Goal: Feedback & Contribution: Submit feedback/report problem

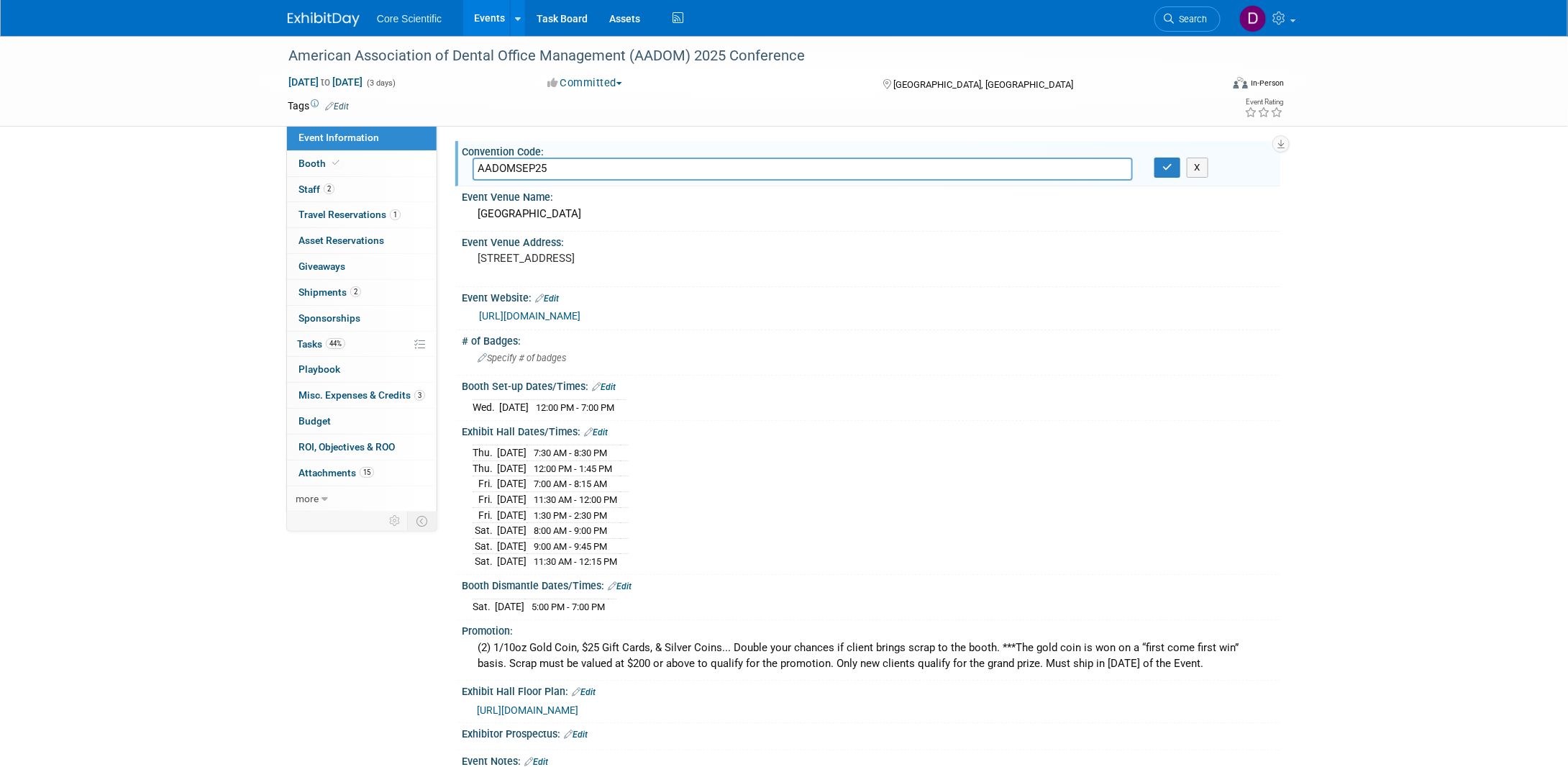
click at [328, 20] on img at bounding box center [323, 20] width 72 height 14
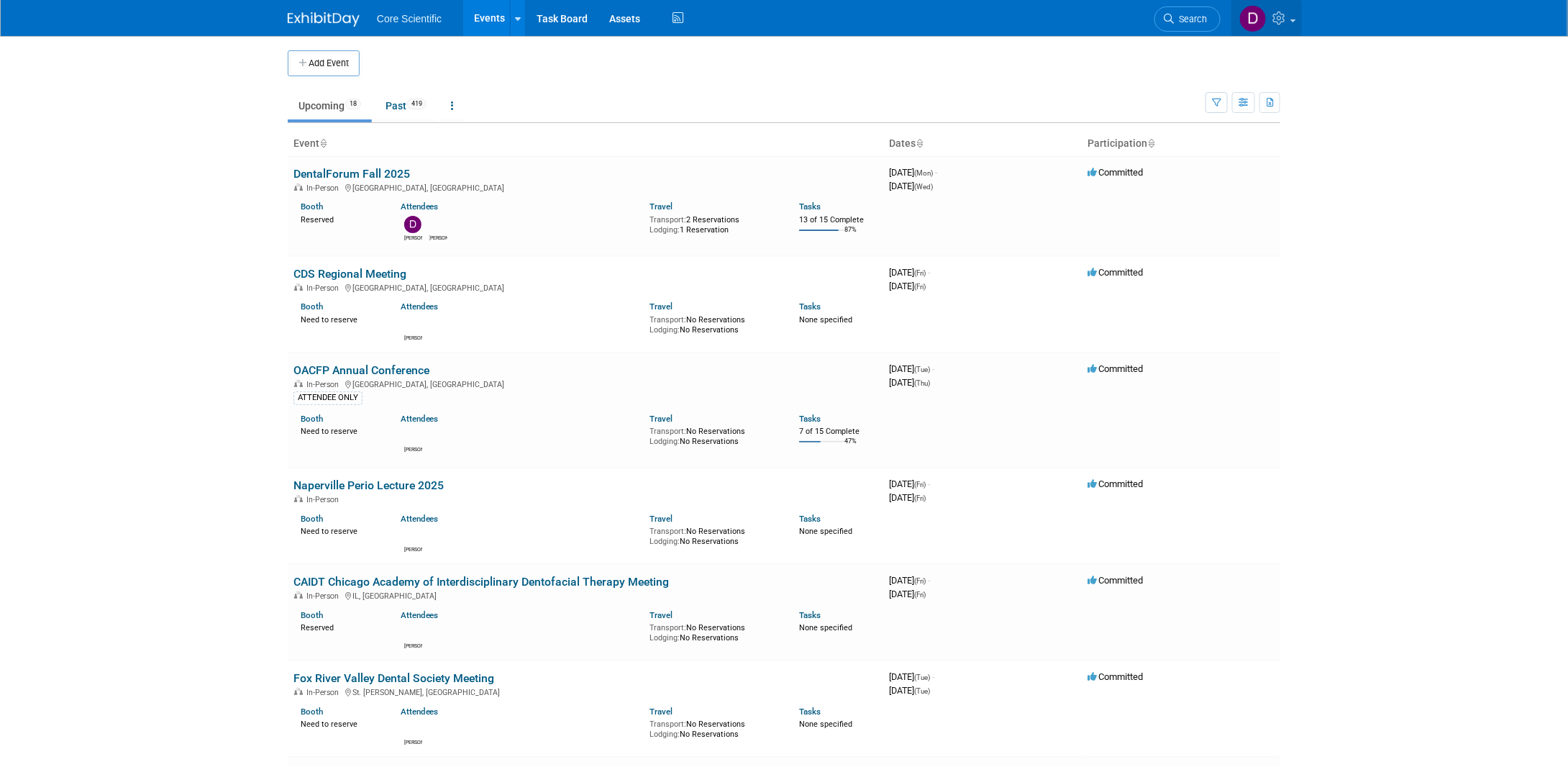
click at [1289, 20] on icon at bounding box center [1281, 18] width 16 height 13
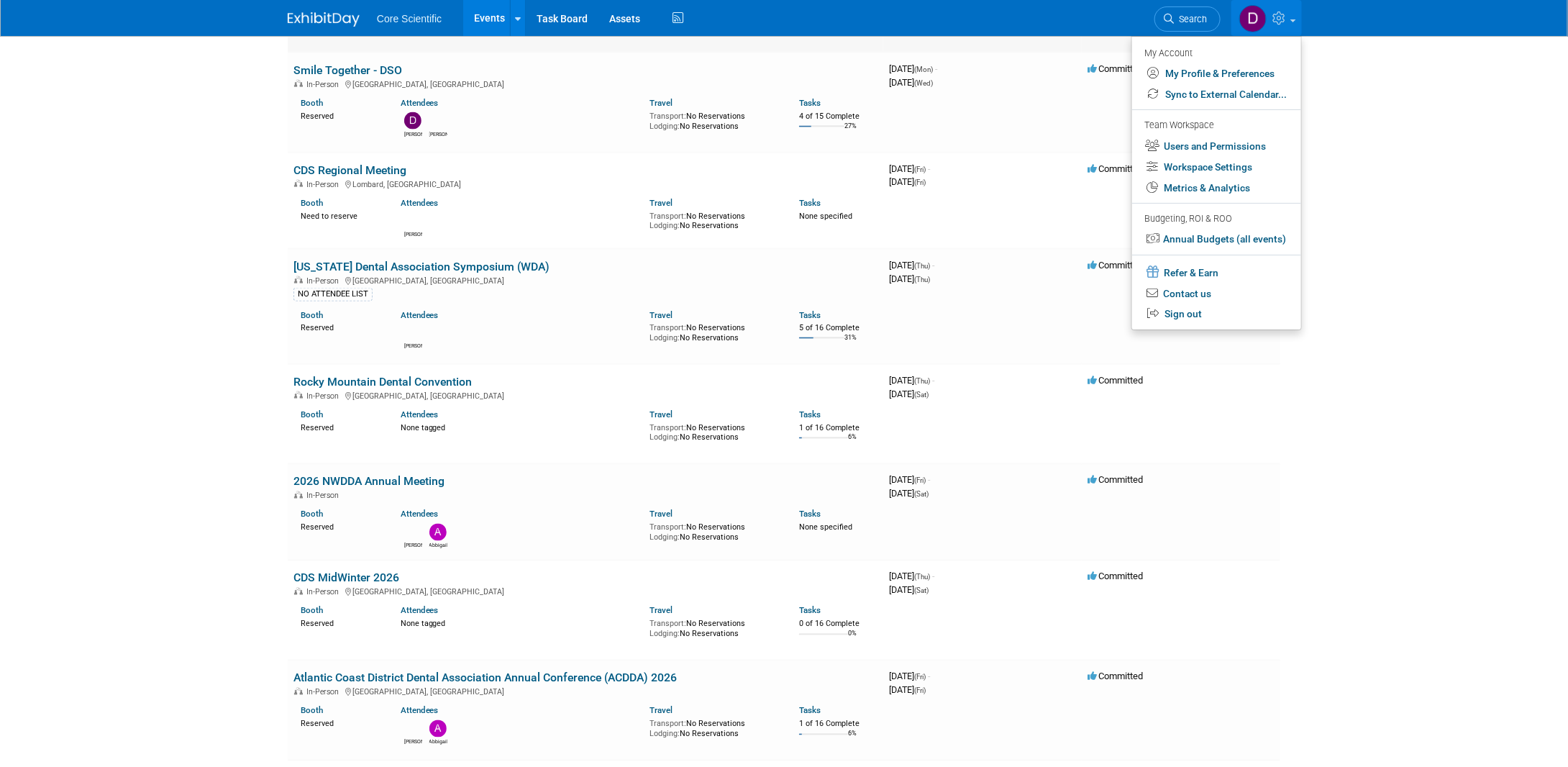
scroll to position [1392, 0]
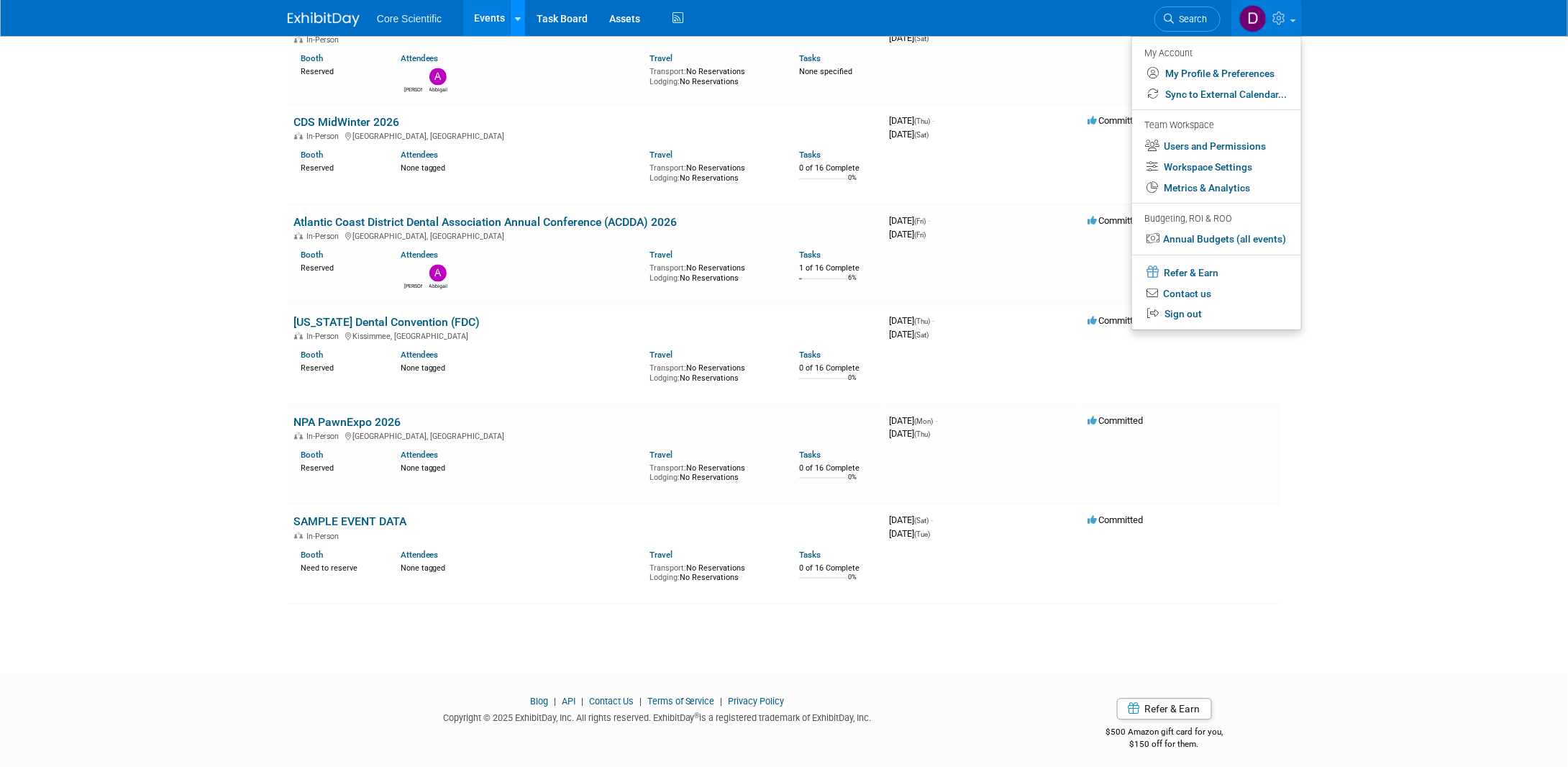
click at [516, 14] on icon at bounding box center [518, 19] width 5 height 9
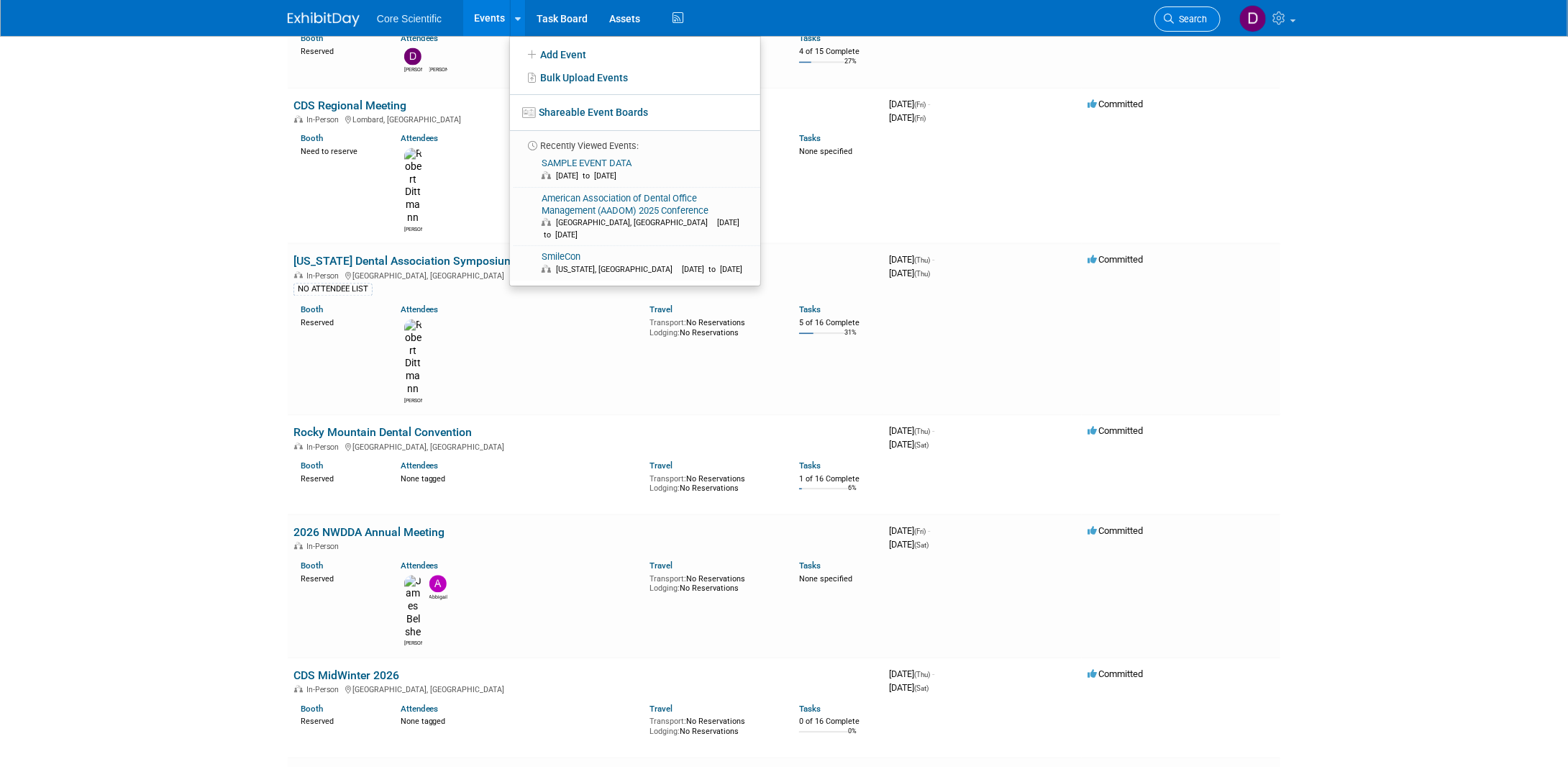
click at [1197, 17] on span "Search" at bounding box center [1190, 19] width 33 height 11
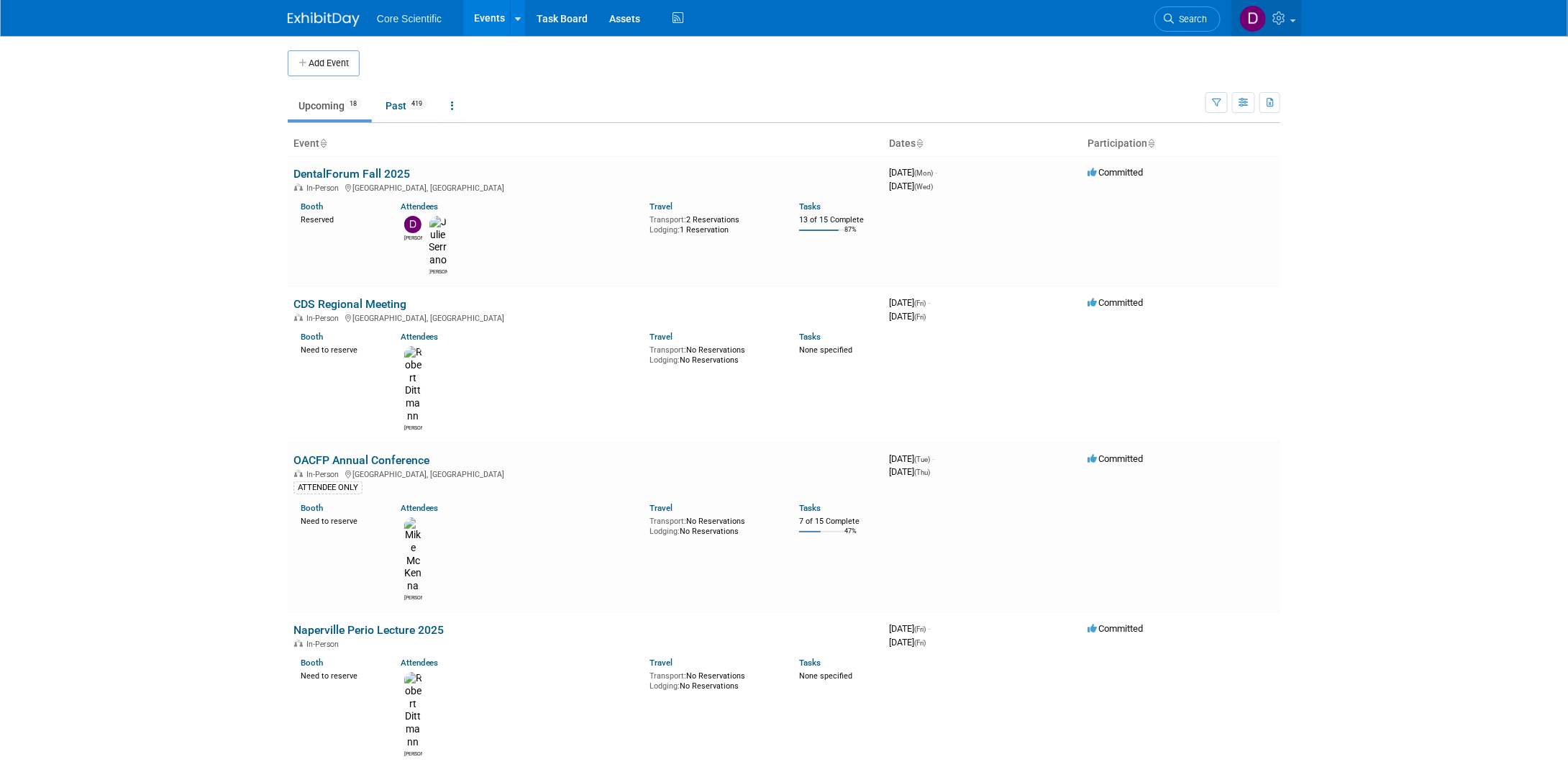
click at [1296, 18] on body "Core Scientific Events Add Event Bulk Upload Events Shareable Event Boards Rece…" at bounding box center [784, 384] width 1568 height 767
click at [1261, 16] on img at bounding box center [1253, 19] width 28 height 28
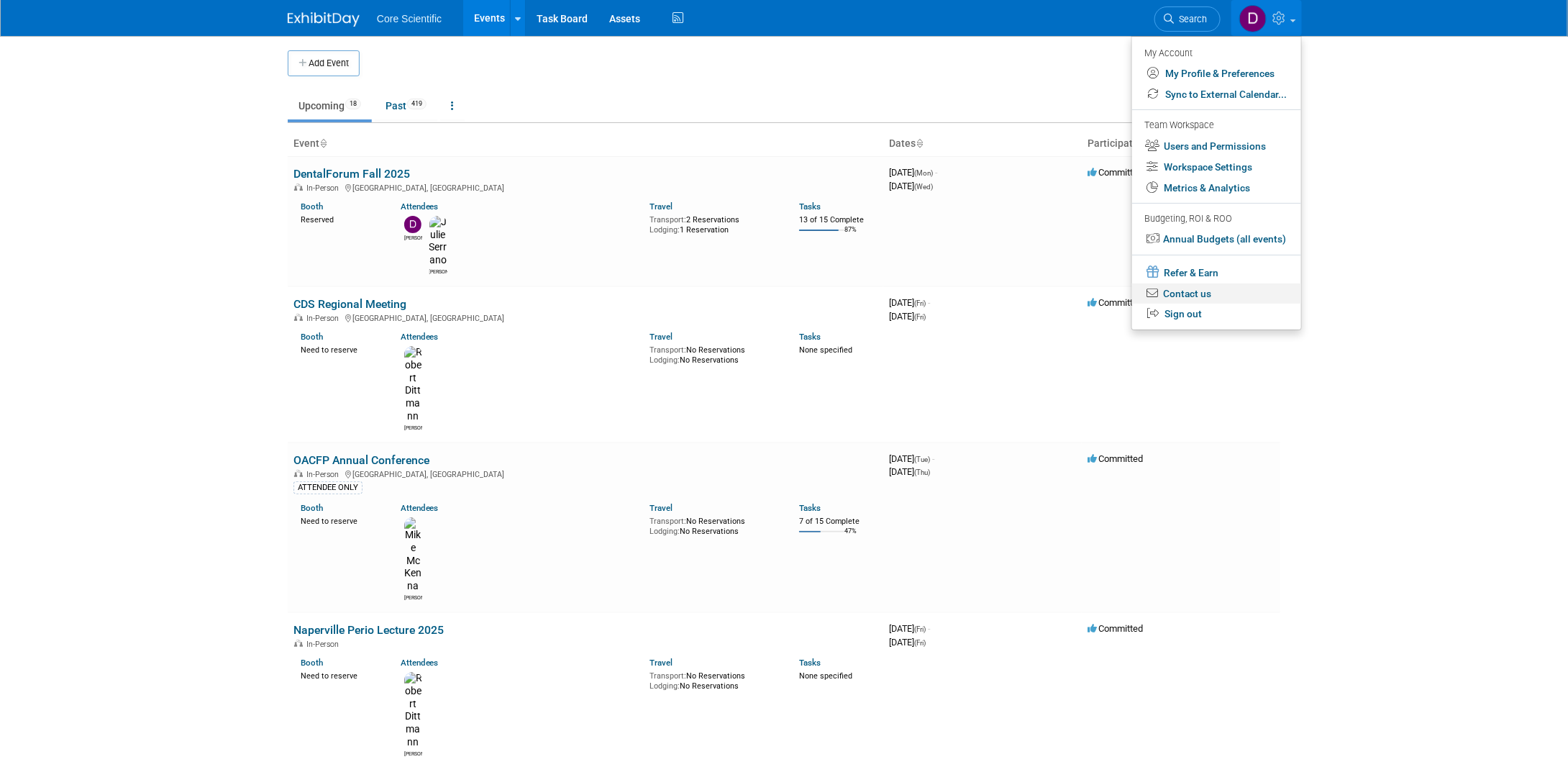
click at [1192, 301] on link "Contact us" at bounding box center [1216, 294] width 169 height 21
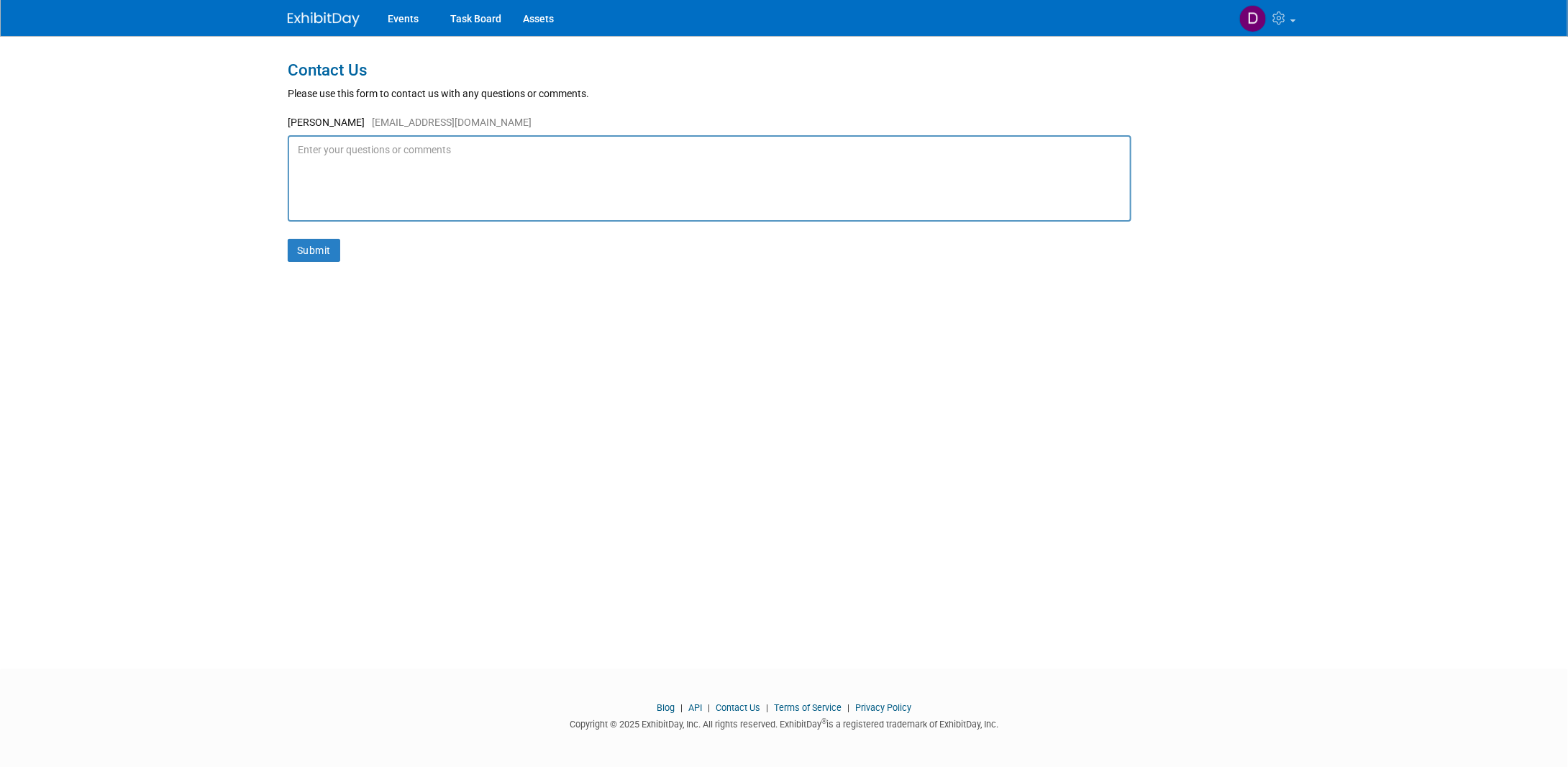
click at [403, 168] on textarea at bounding box center [709, 178] width 844 height 86
